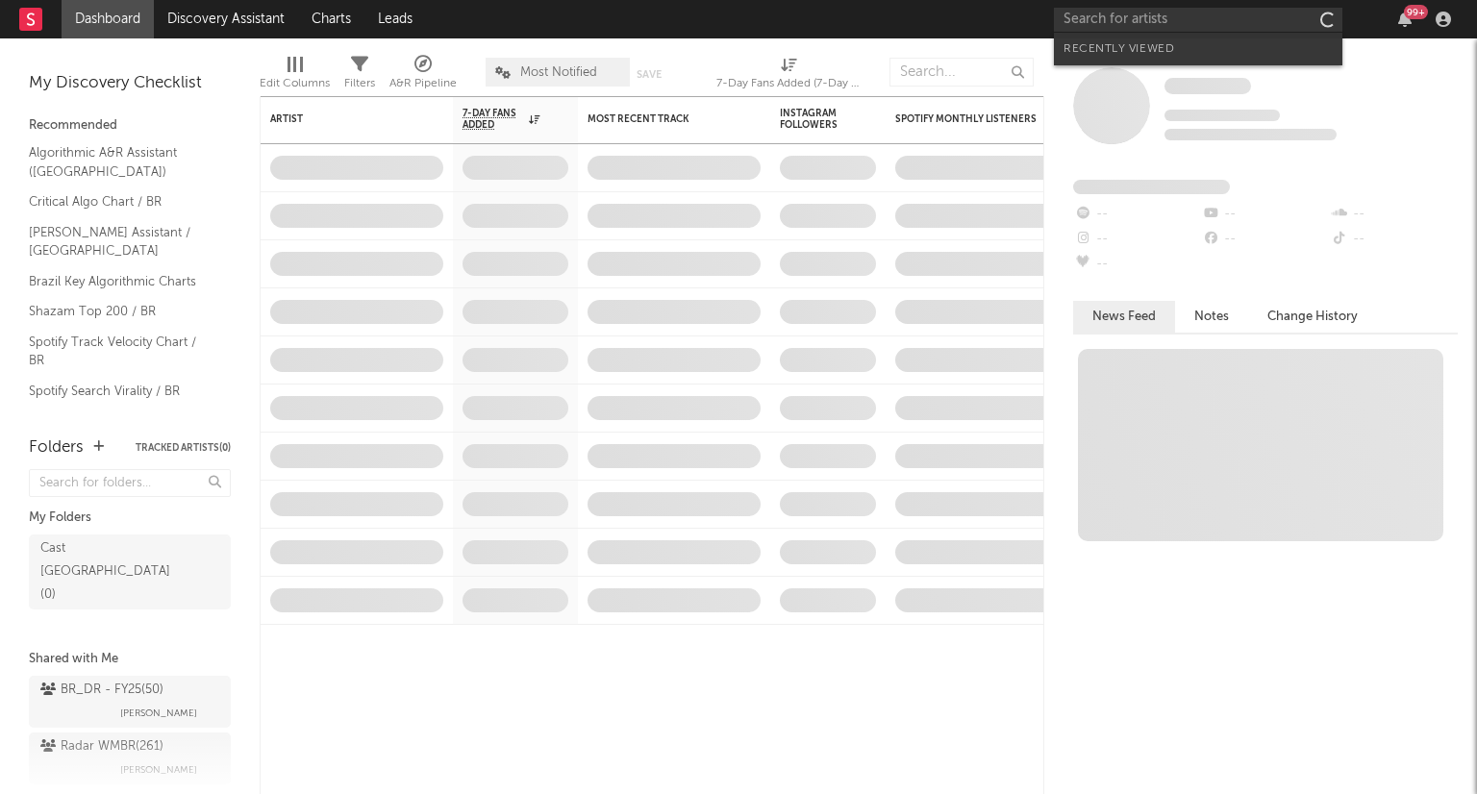
click at [1177, 15] on input "text" at bounding box center [1198, 20] width 289 height 24
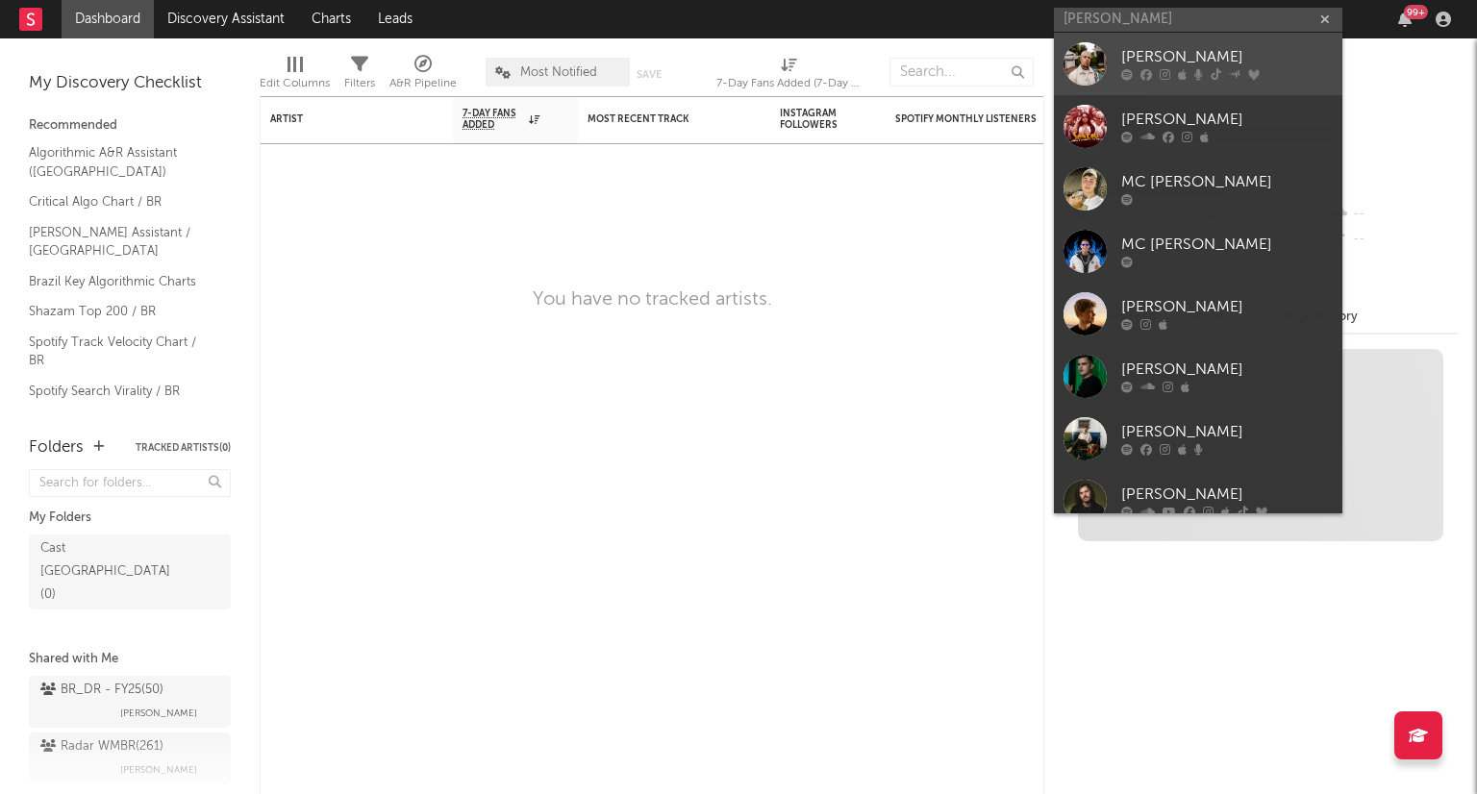
type input "[PERSON_NAME]"
click at [1168, 64] on div "[PERSON_NAME]" at bounding box center [1227, 57] width 212 height 23
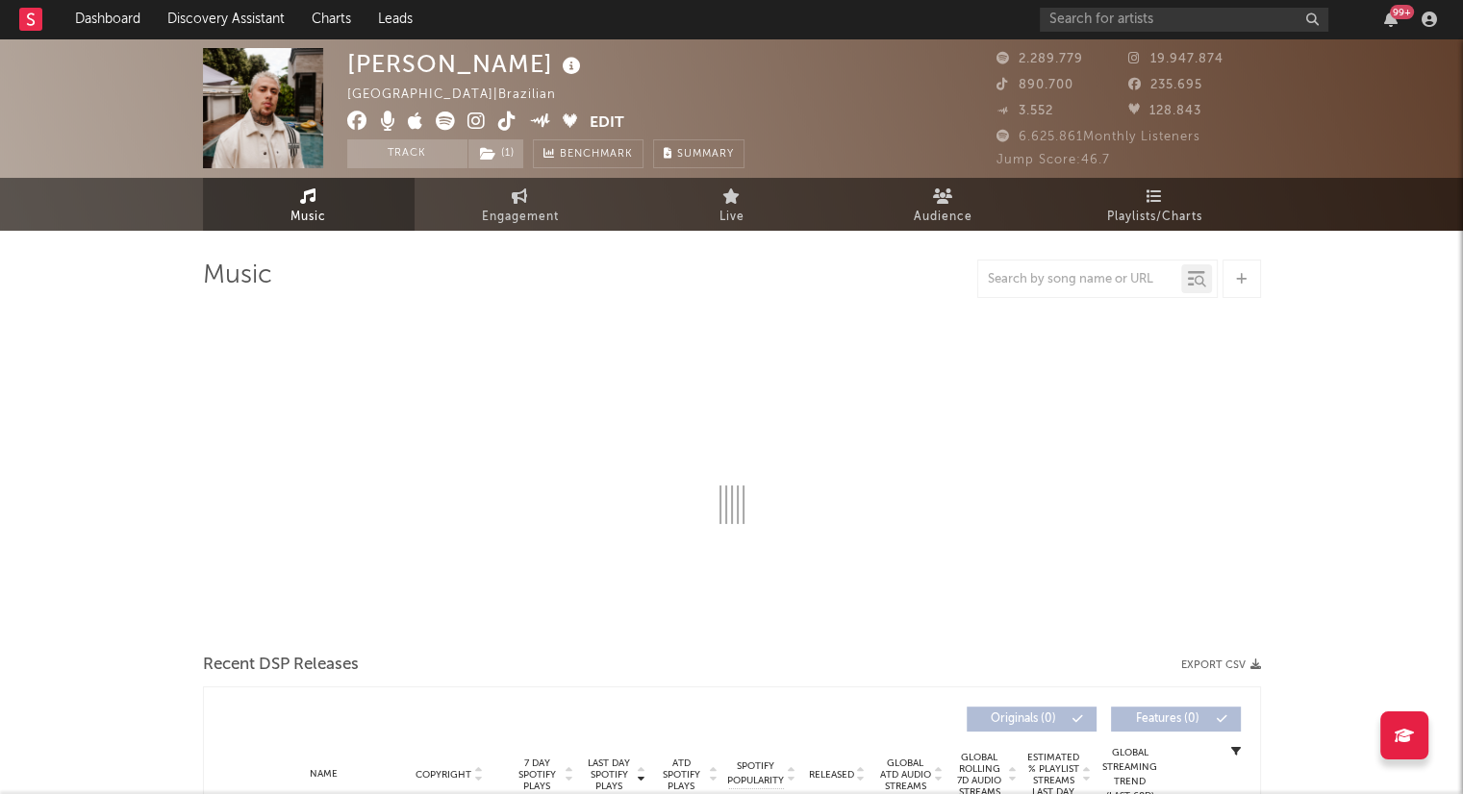
select select "6m"
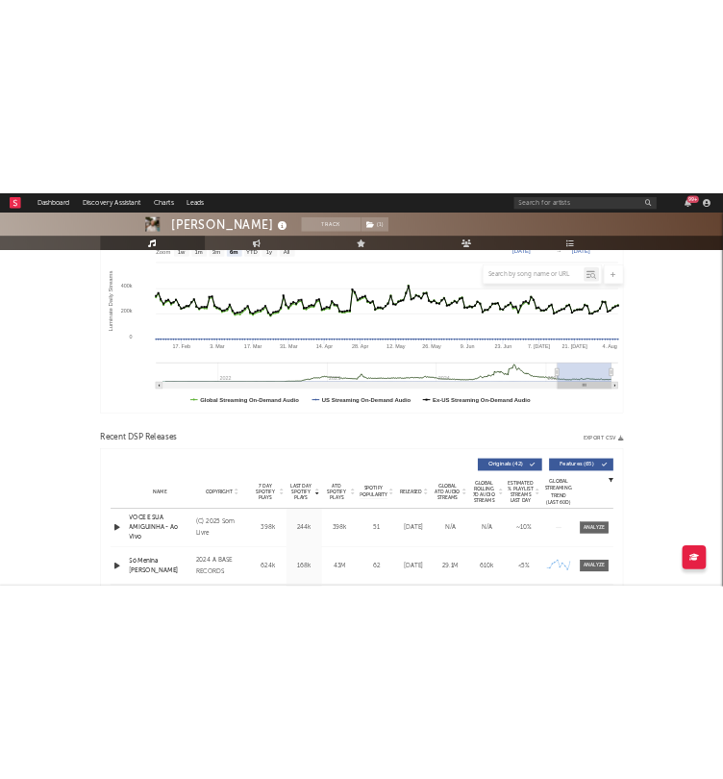
scroll to position [376, 0]
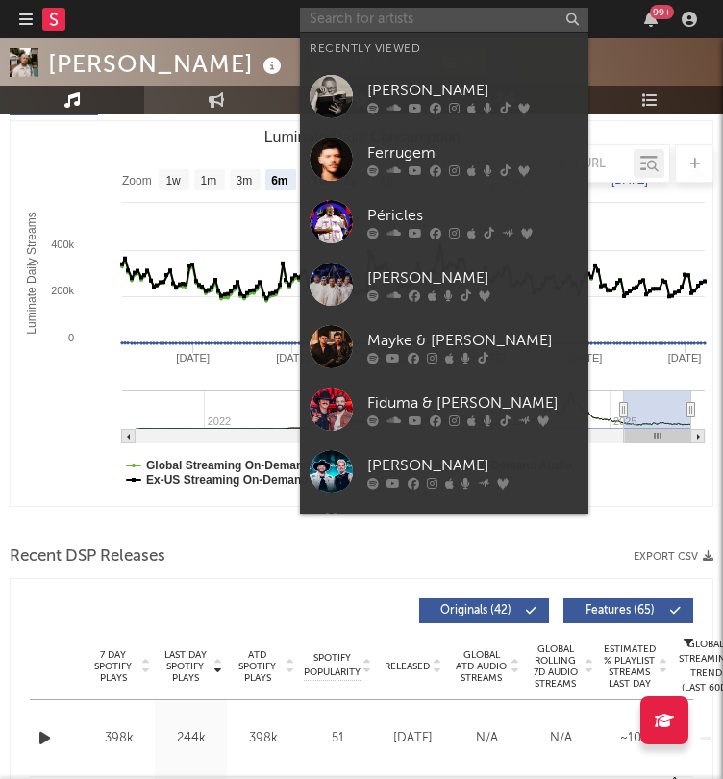
click at [391, 18] on input "text" at bounding box center [444, 20] width 289 height 24
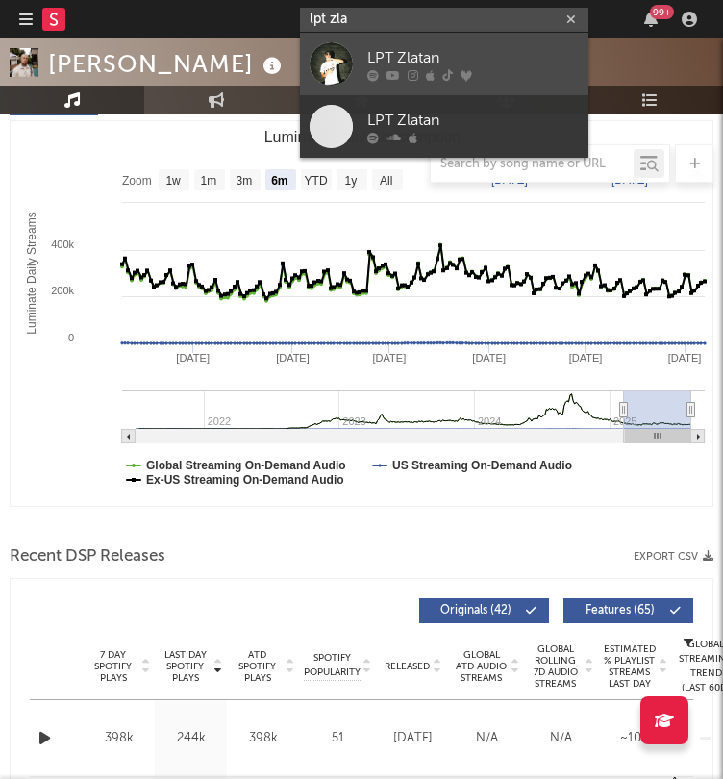
type input "lpt zla"
click at [399, 59] on div "LPT Zlatan" at bounding box center [473, 57] width 212 height 23
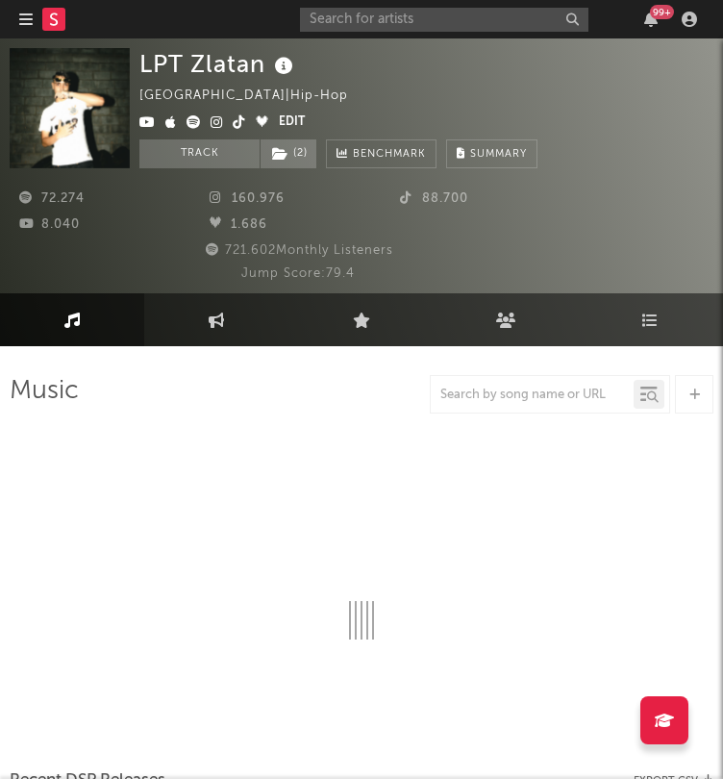
select select "6m"
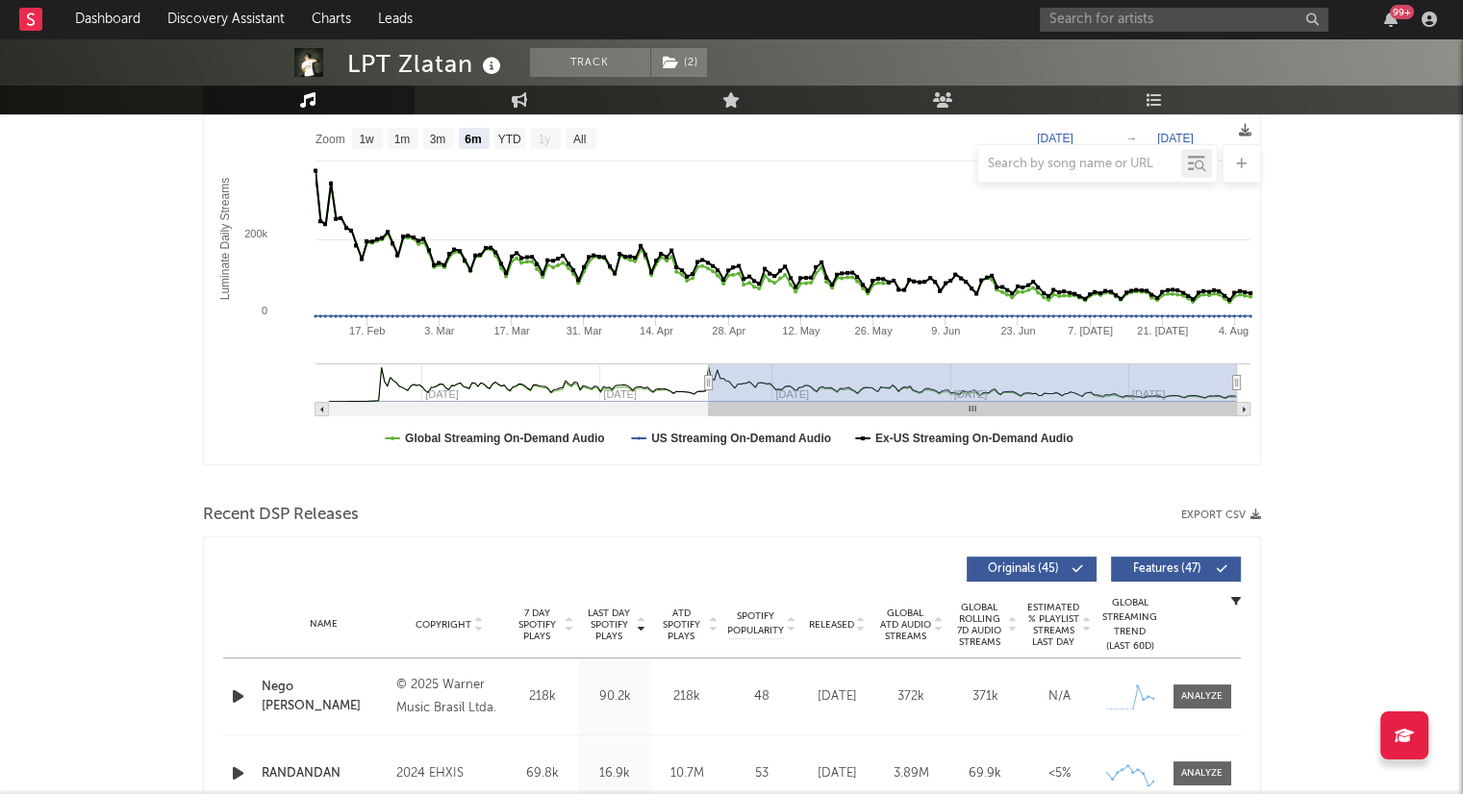
scroll to position [539, 0]
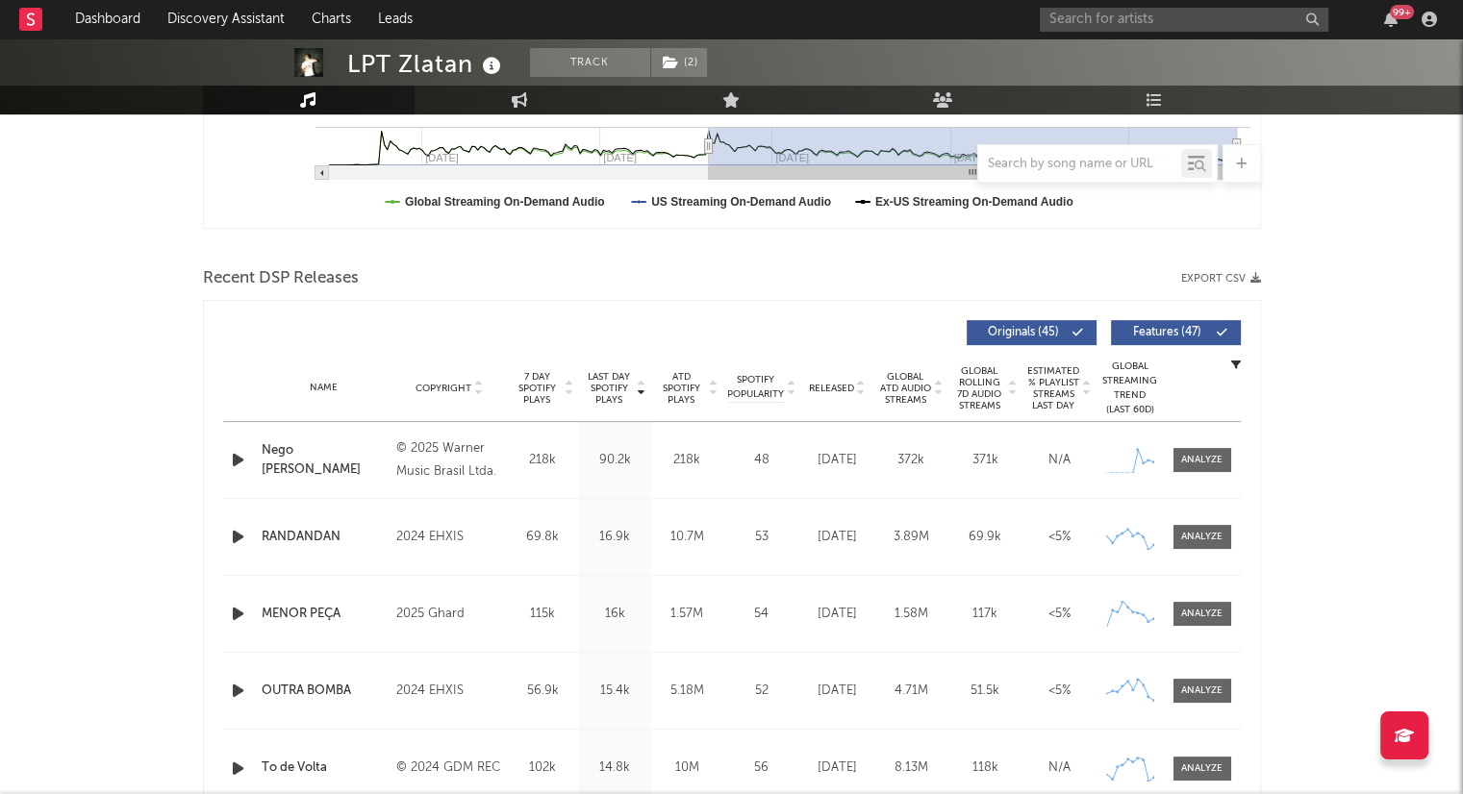
click at [1201, 277] on button "Export CSV" at bounding box center [1221, 279] width 80 height 12
click at [1231, 273] on button "Export CSV" at bounding box center [1221, 279] width 80 height 12
